Goal: Check status: Check status

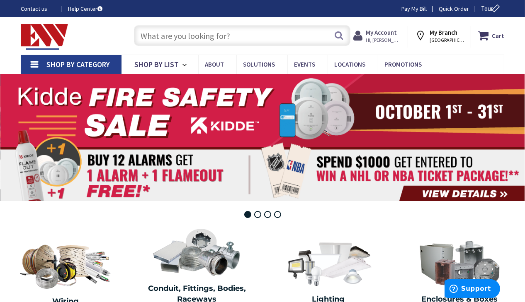
click at [382, 39] on span "Hi, [PERSON_NAME]" at bounding box center [382, 40] width 35 height 7
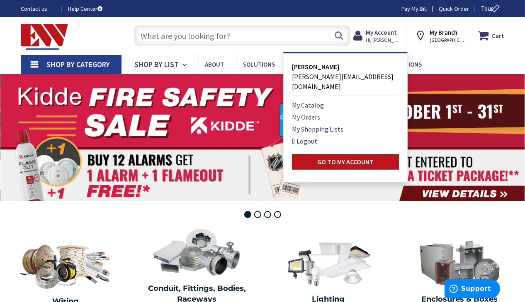
click at [305, 112] on link "My Orders" at bounding box center [306, 117] width 28 height 10
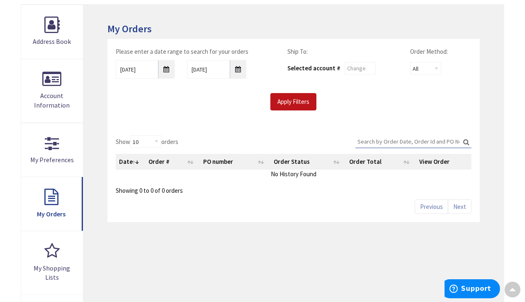
scroll to position [120, 0]
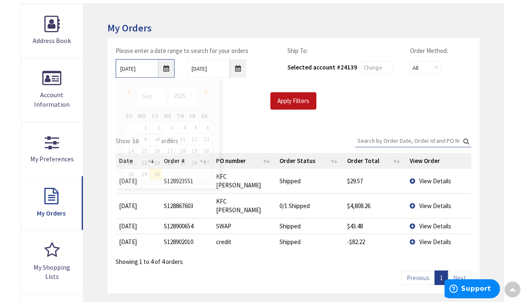
click at [167, 67] on input "9/30/2025" at bounding box center [145, 68] width 59 height 19
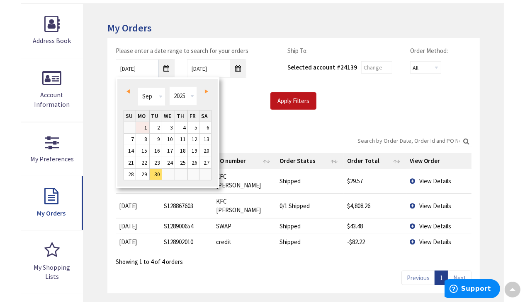
click at [143, 126] on link "1" at bounding box center [142, 127] width 13 height 11
type input "09/01/2025"
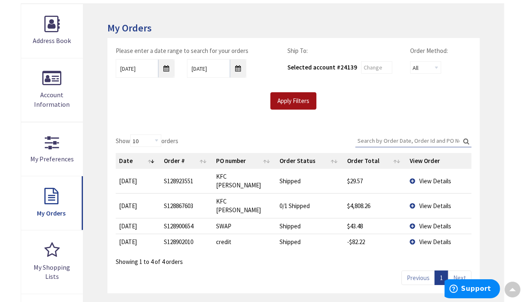
click at [290, 95] on input "Apply Filters" at bounding box center [293, 100] width 46 height 17
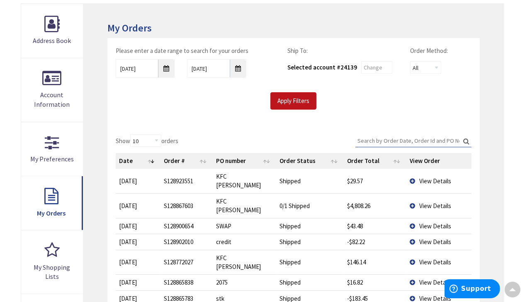
click at [390, 141] on input "Search:" at bounding box center [413, 141] width 116 height 12
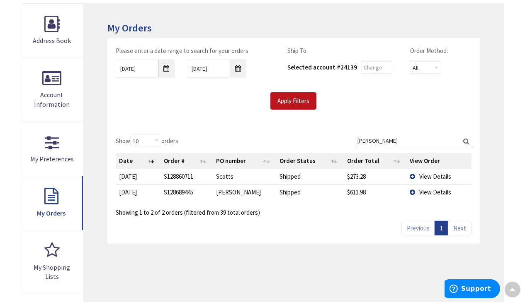
type input "scott"
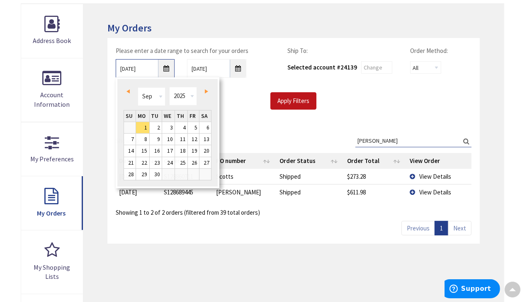
click at [165, 69] on input "09/01/2025" at bounding box center [145, 68] width 59 height 19
click at [129, 90] on span "Prev" at bounding box center [127, 92] width 3 height 4
click at [205, 87] on link "Next" at bounding box center [204, 91] width 11 height 11
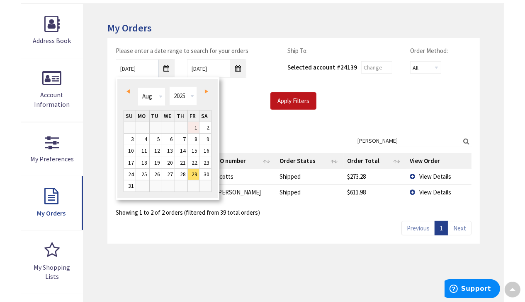
click at [198, 126] on link "1" at bounding box center [193, 127] width 11 height 11
type input "08/01/2025"
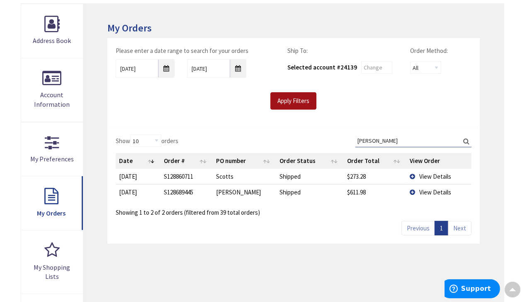
click at [307, 101] on input "Apply Filters" at bounding box center [293, 100] width 46 height 17
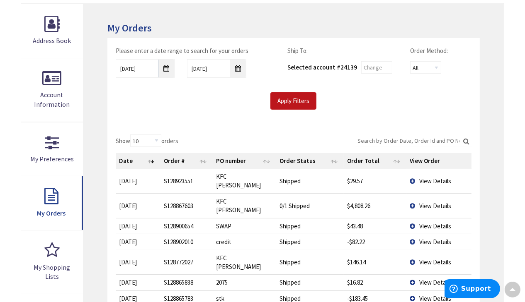
click at [382, 138] on input "Search:" at bounding box center [413, 141] width 116 height 12
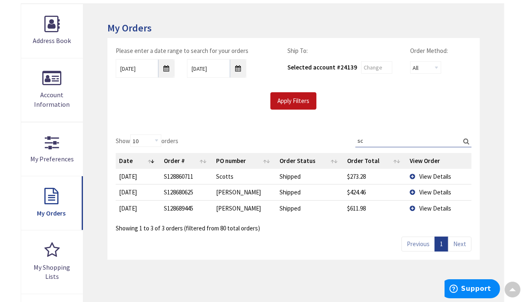
type input "s"
type input "Scott"
click at [410, 174] on td "View Details" at bounding box center [438, 176] width 65 height 15
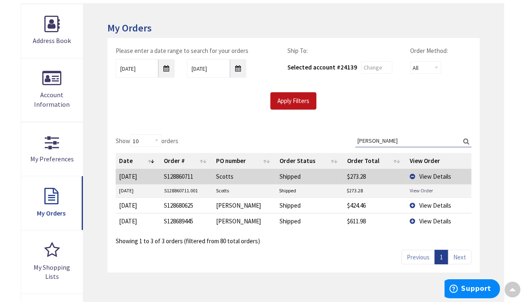
click at [419, 187] on link "View Order" at bounding box center [420, 190] width 23 height 7
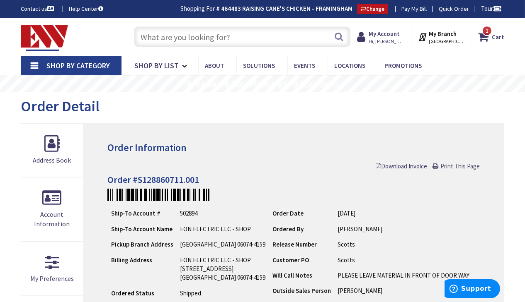
click at [463, 164] on span "Print This Page" at bounding box center [459, 166] width 39 height 8
